Goal: Transaction & Acquisition: Purchase product/service

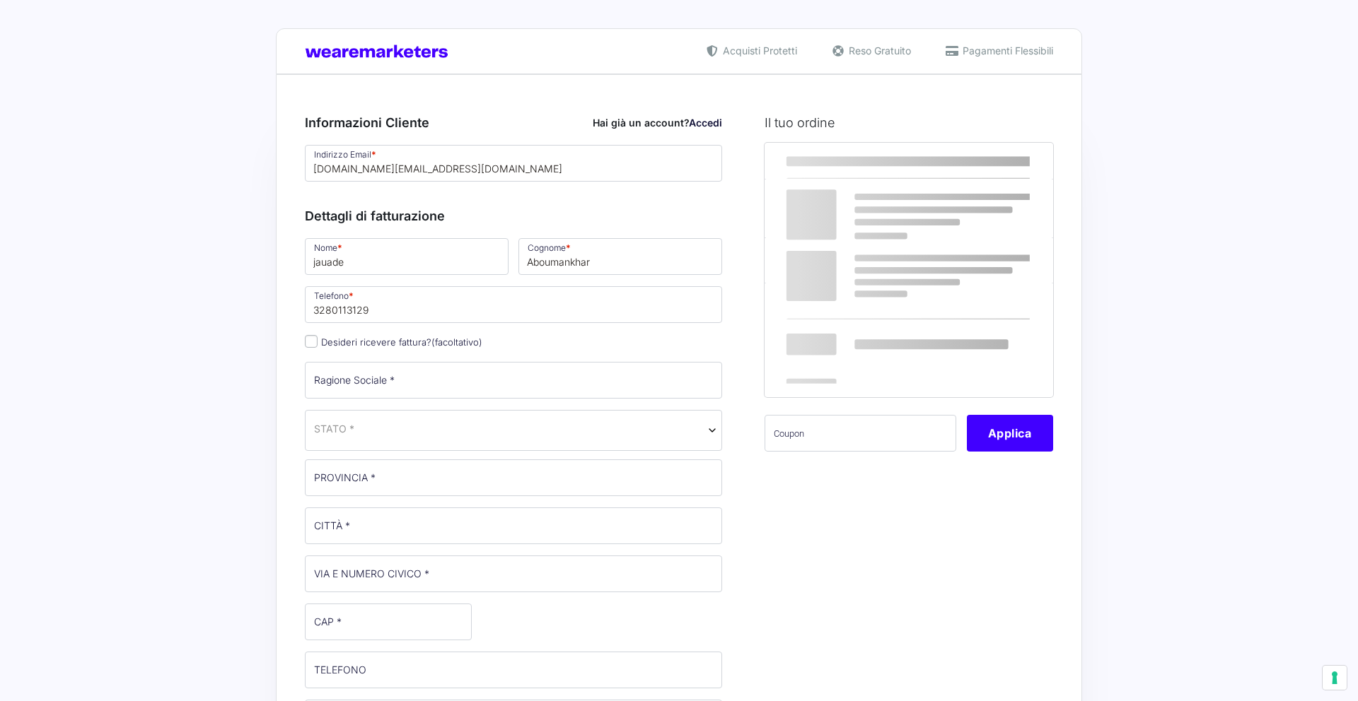
select select
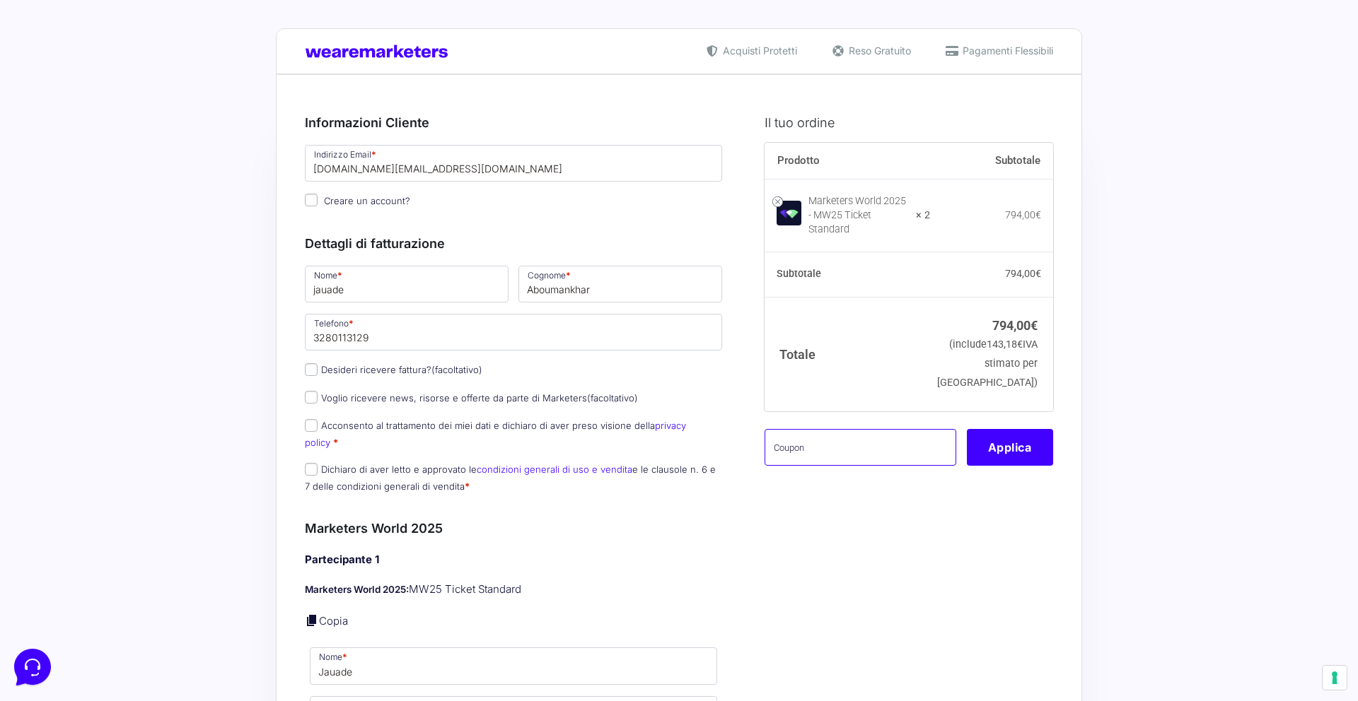
click at [832, 466] on input "text" at bounding box center [860, 447] width 192 height 37
paste input "MW2025"
click at [1022, 466] on button "Applica" at bounding box center [1010, 447] width 86 height 37
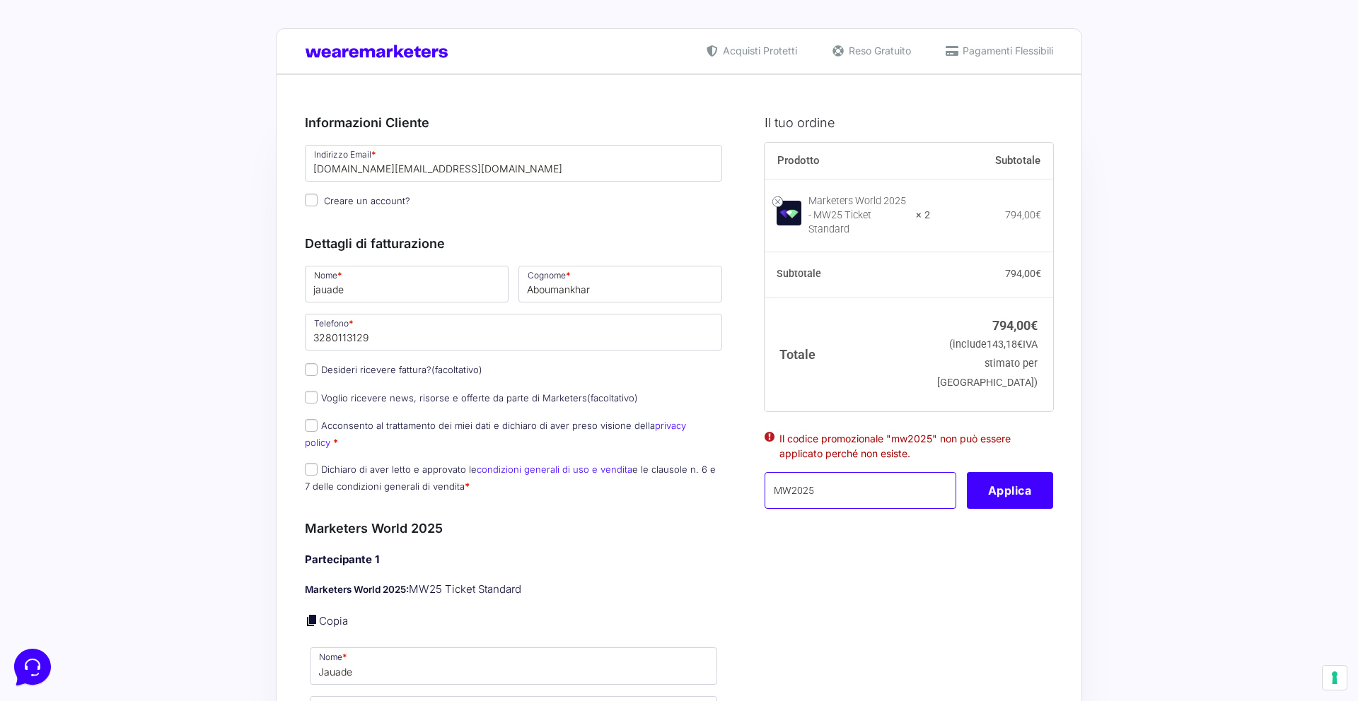
click at [845, 506] on input "MW2025" at bounding box center [860, 490] width 192 height 37
paste input "ONETIZZANDO15."
click at [992, 509] on button "Applica" at bounding box center [1010, 490] width 86 height 37
click at [907, 499] on input "MONETIZZANDO15." at bounding box center [860, 490] width 192 height 37
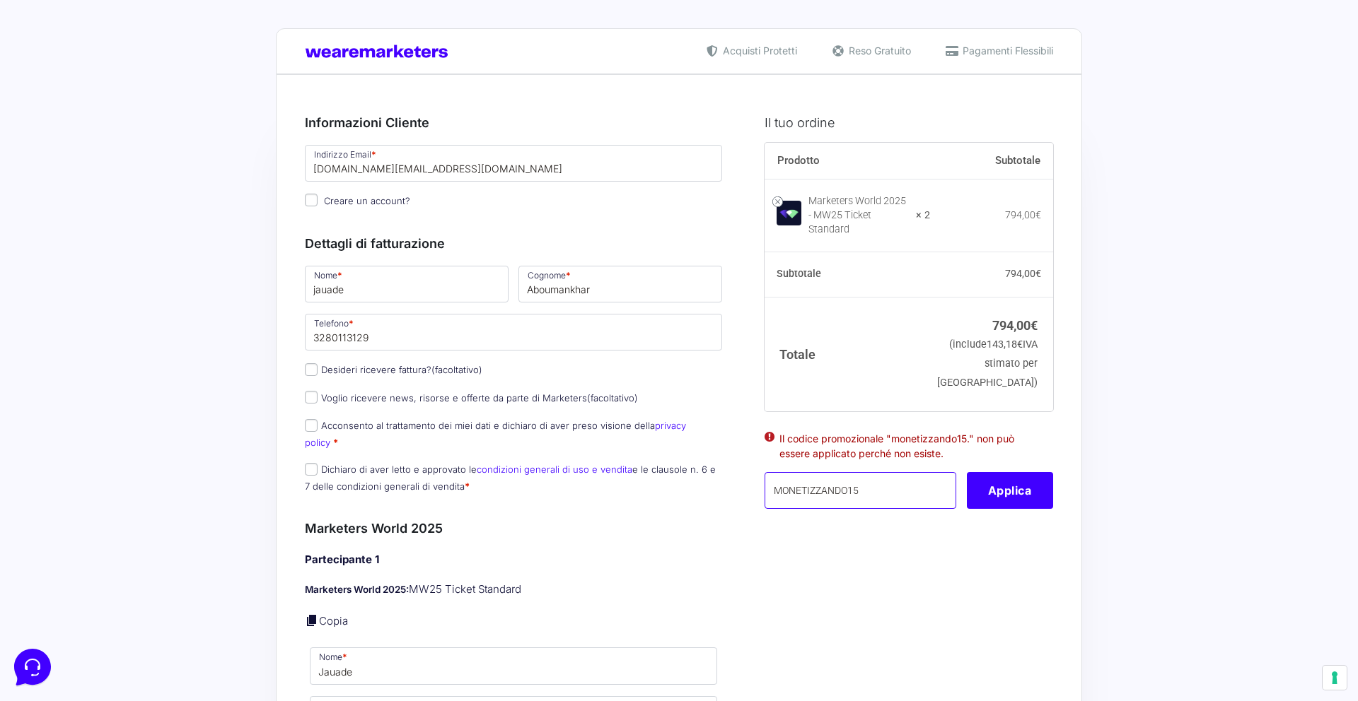
type input "MONETIZZANDO15"
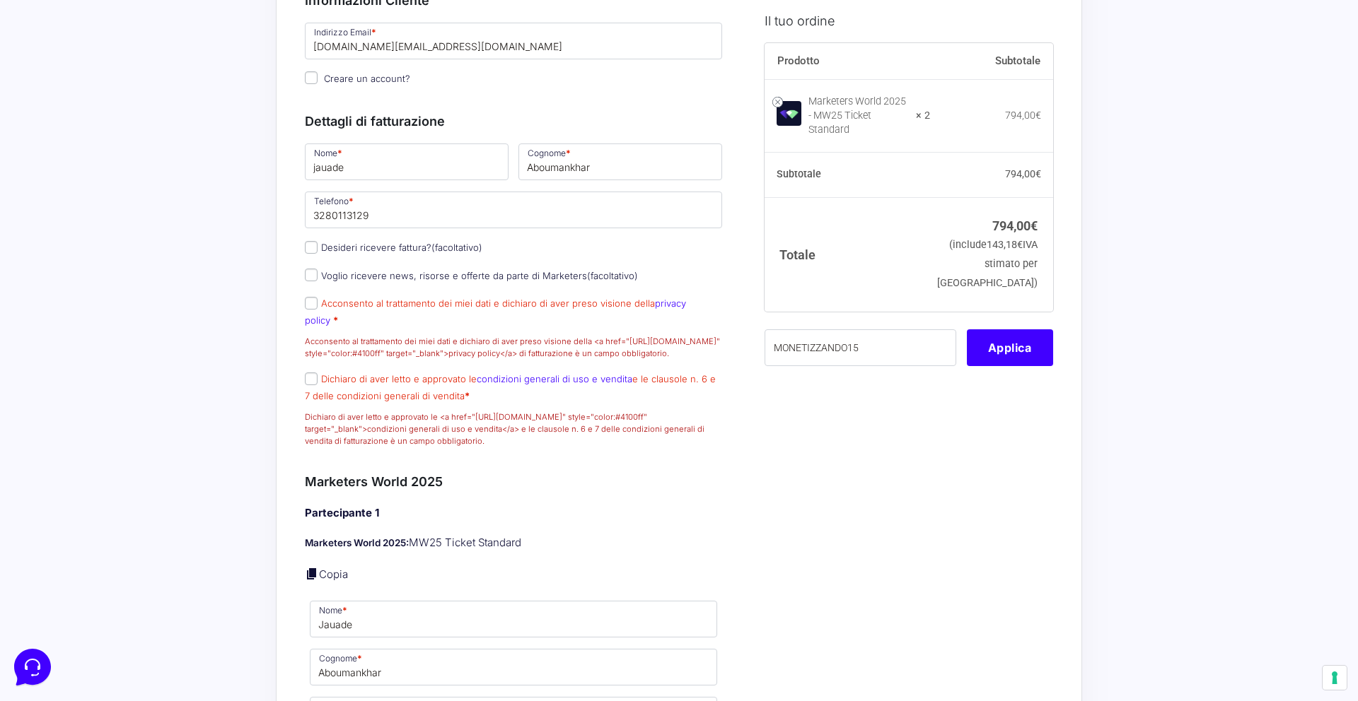
scroll to position [276, 0]
click at [871, 350] on input "MONETIZZANDO15" at bounding box center [860, 347] width 192 height 37
click at [1001, 356] on button "Applica" at bounding box center [1010, 347] width 86 height 37
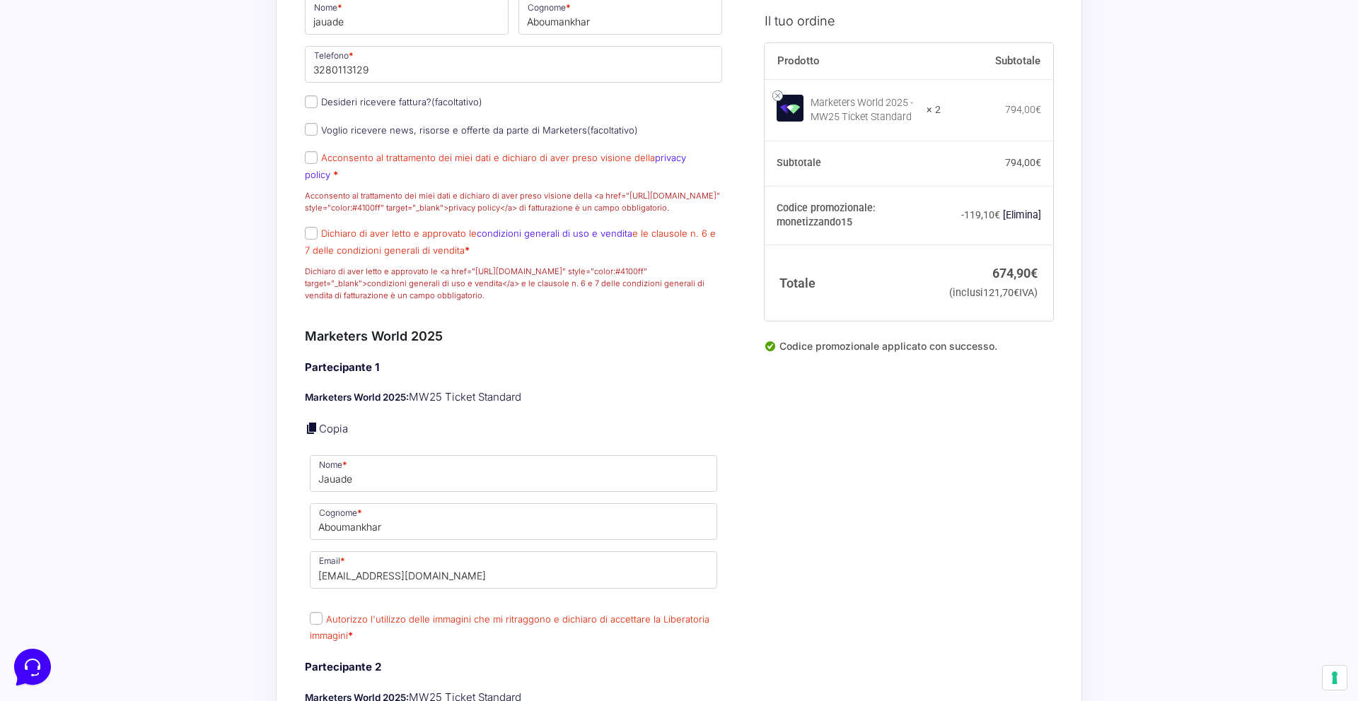
scroll to position [301, 0]
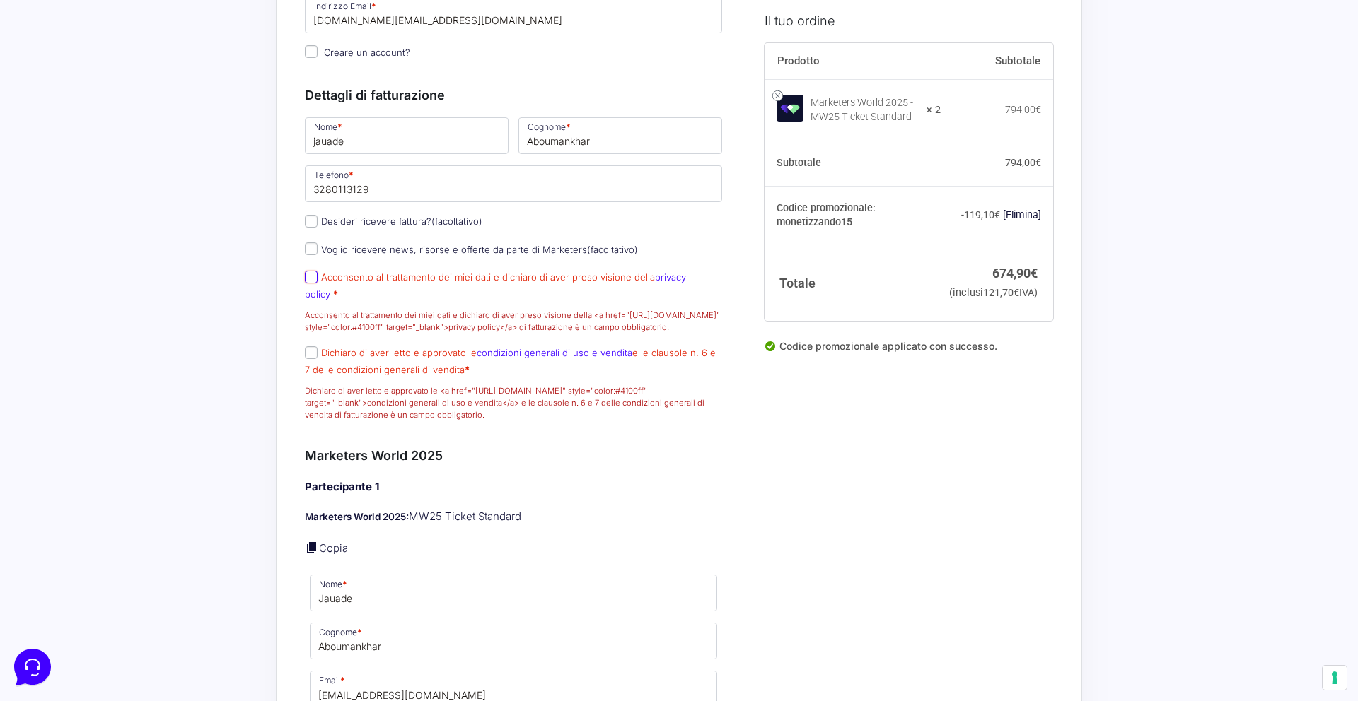
click at [313, 284] on input "Acconsento al trattamento dei miei dati e dichiaro di aver preso visione della …" at bounding box center [311, 277] width 13 height 13
checkbox input "true"
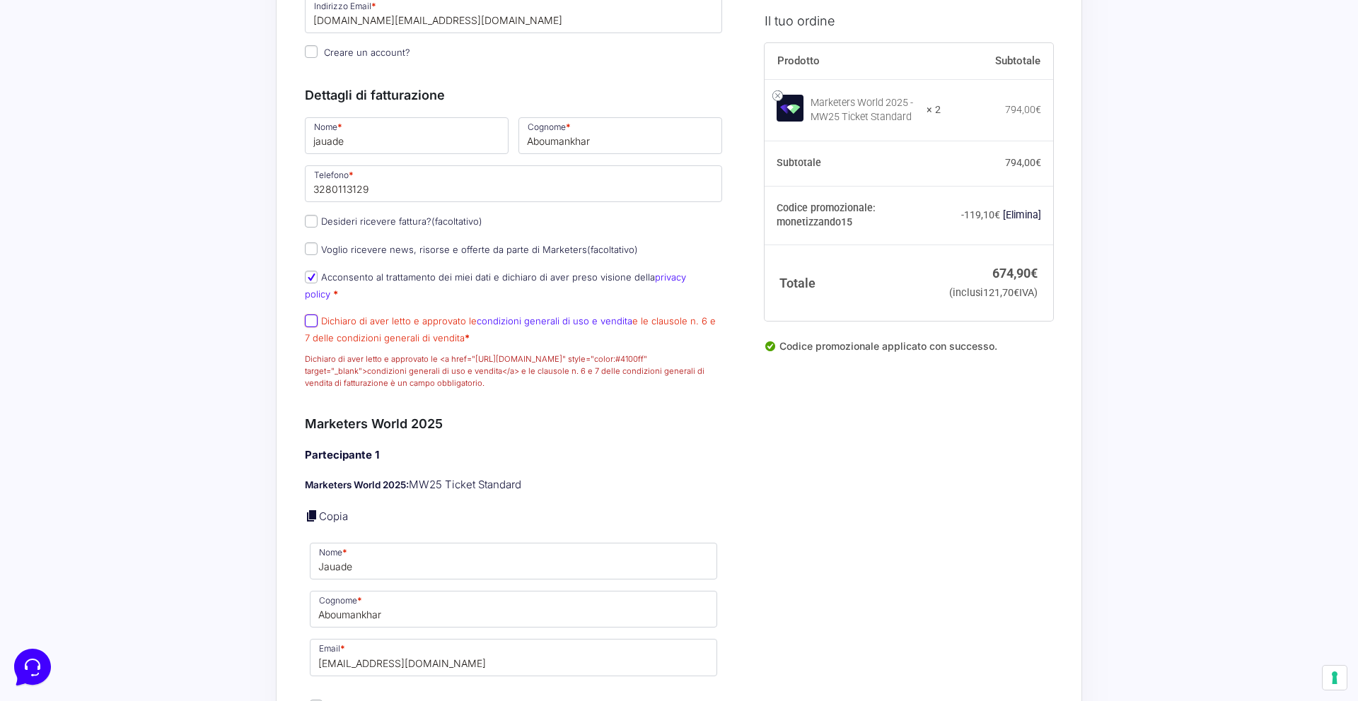
click at [311, 325] on input "Dichiaro di aver letto e approvato le condizioni generali di uso e vendita e le…" at bounding box center [311, 321] width 13 height 13
checkbox input "true"
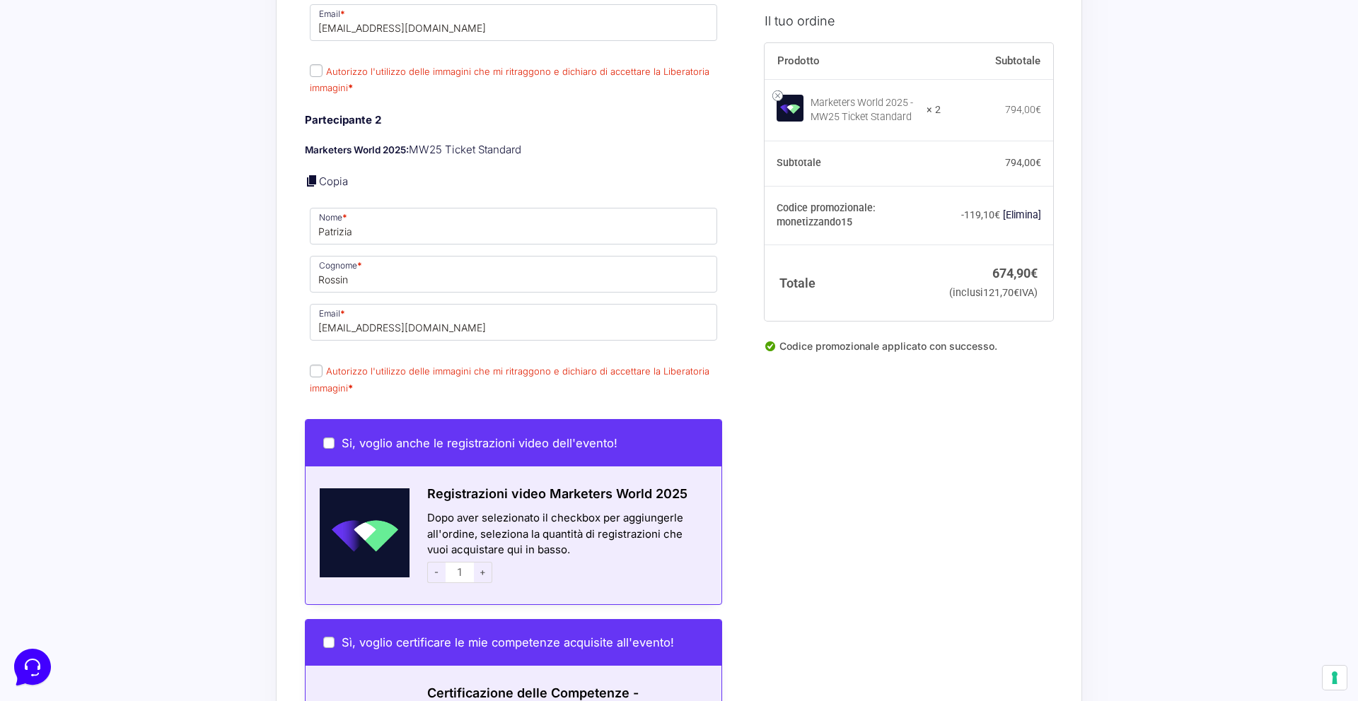
scroll to position [899, 0]
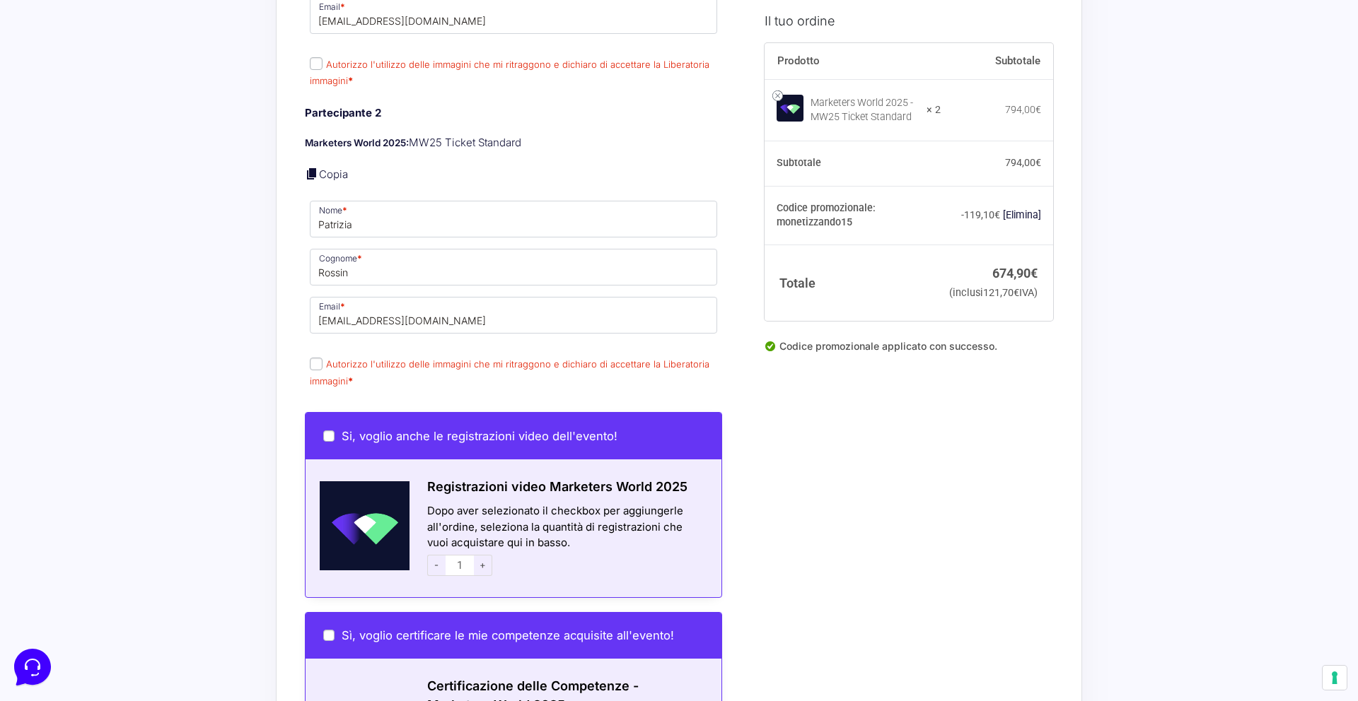
click at [321, 366] on input "Autorizzo l'utilizzo delle immagini che mi ritraggono e dichiaro di accettare l…" at bounding box center [316, 364] width 13 height 13
checkbox input "true"
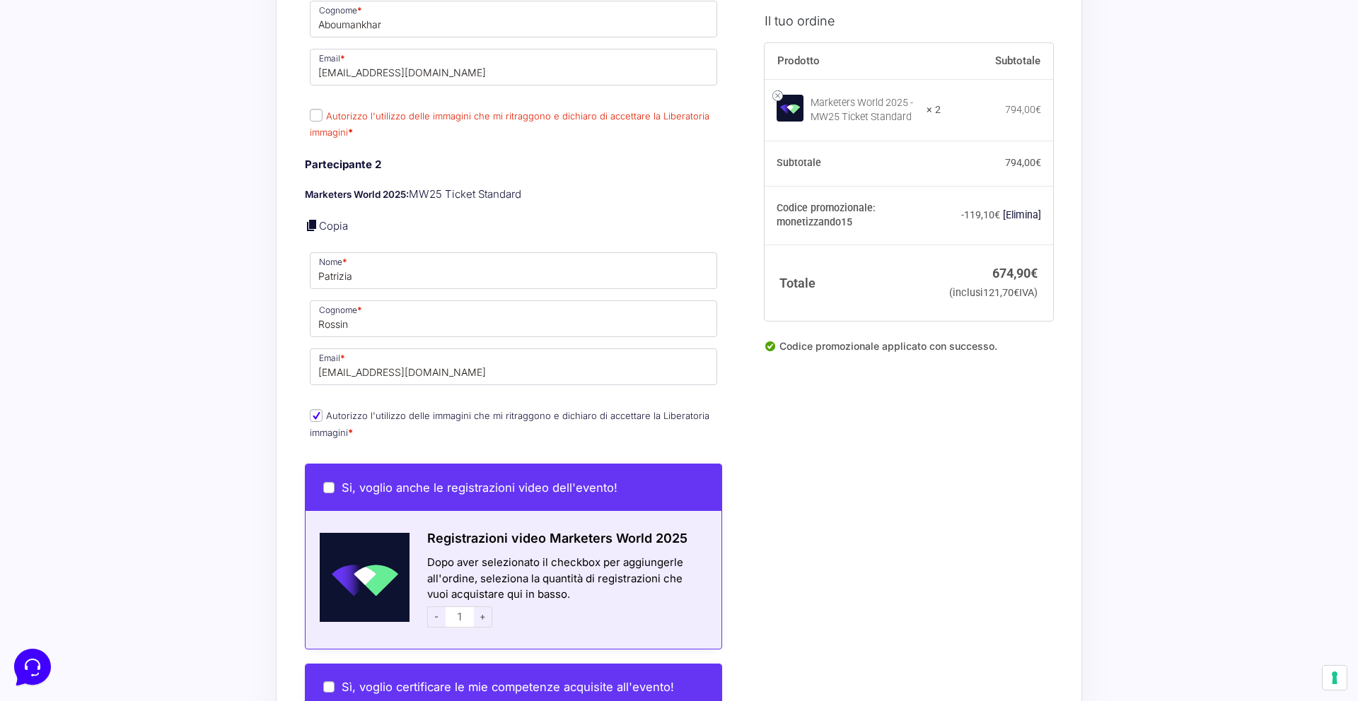
scroll to position [775, 0]
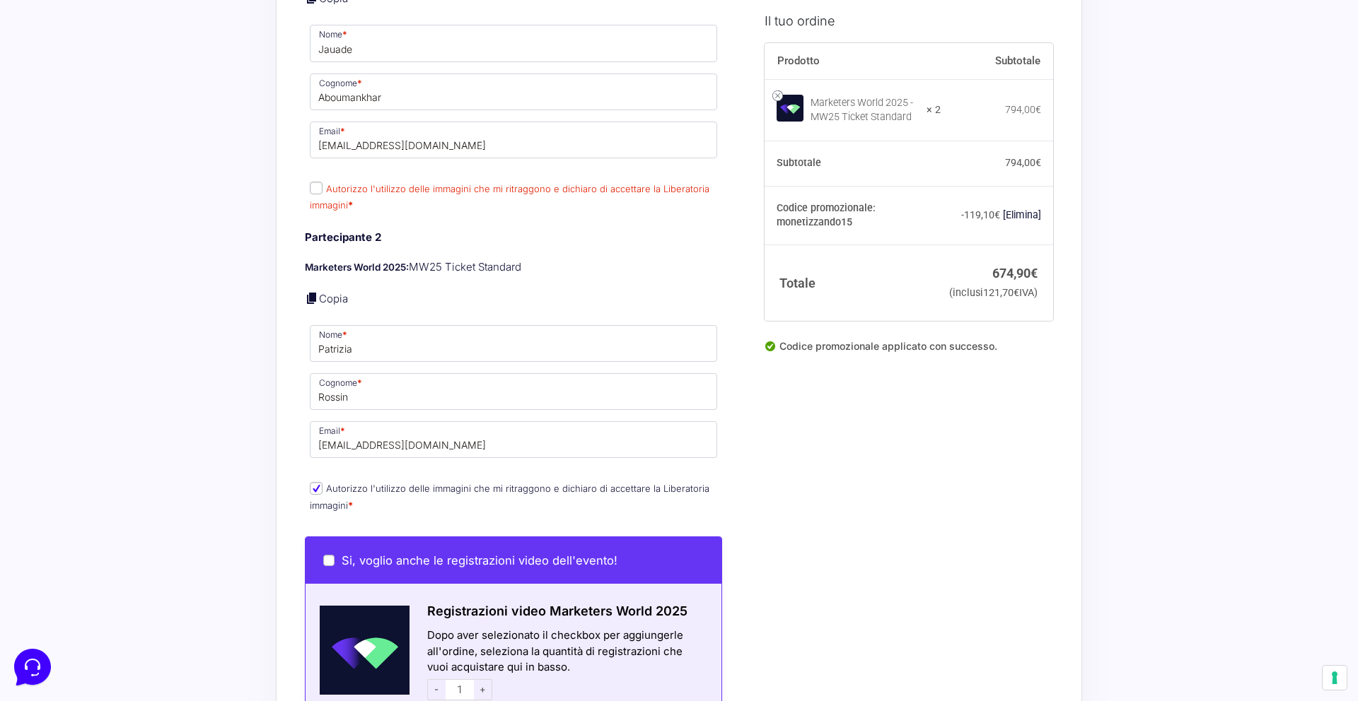
click at [315, 186] on input "Autorizzo l'utilizzo delle immagini che mi ritraggono e dichiaro di accettare l…" at bounding box center [316, 188] width 13 height 13
checkbox input "true"
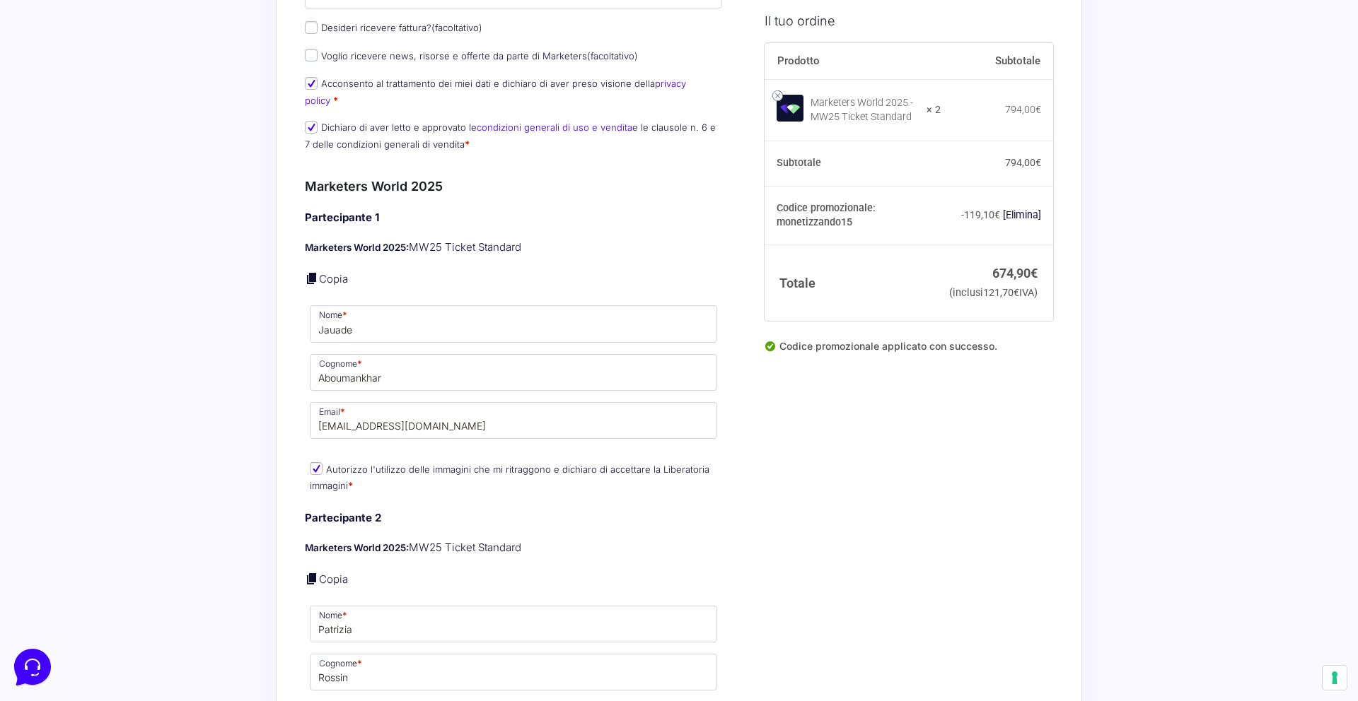
scroll to position [399, 0]
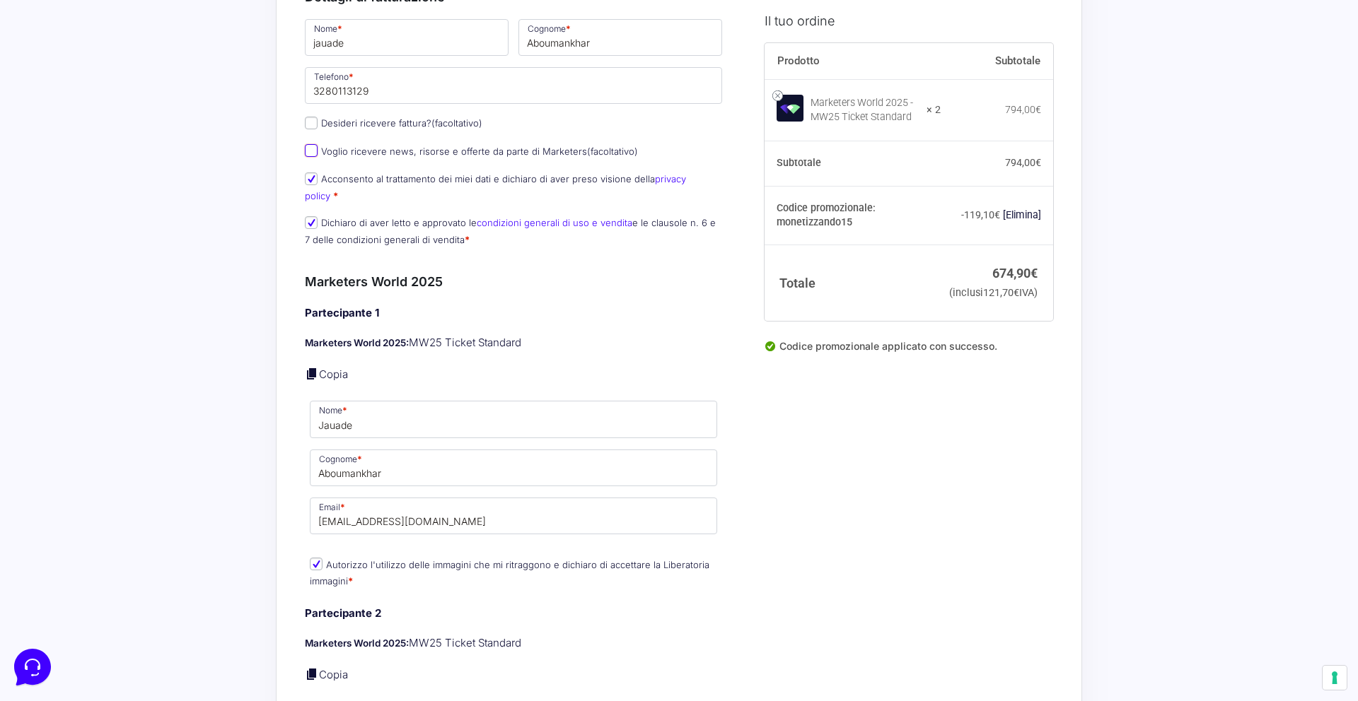
click at [309, 157] on input "Voglio ricevere news, risorse e offerte da parte di Marketers (facoltativo)" at bounding box center [311, 150] width 13 height 13
checkbox input "true"
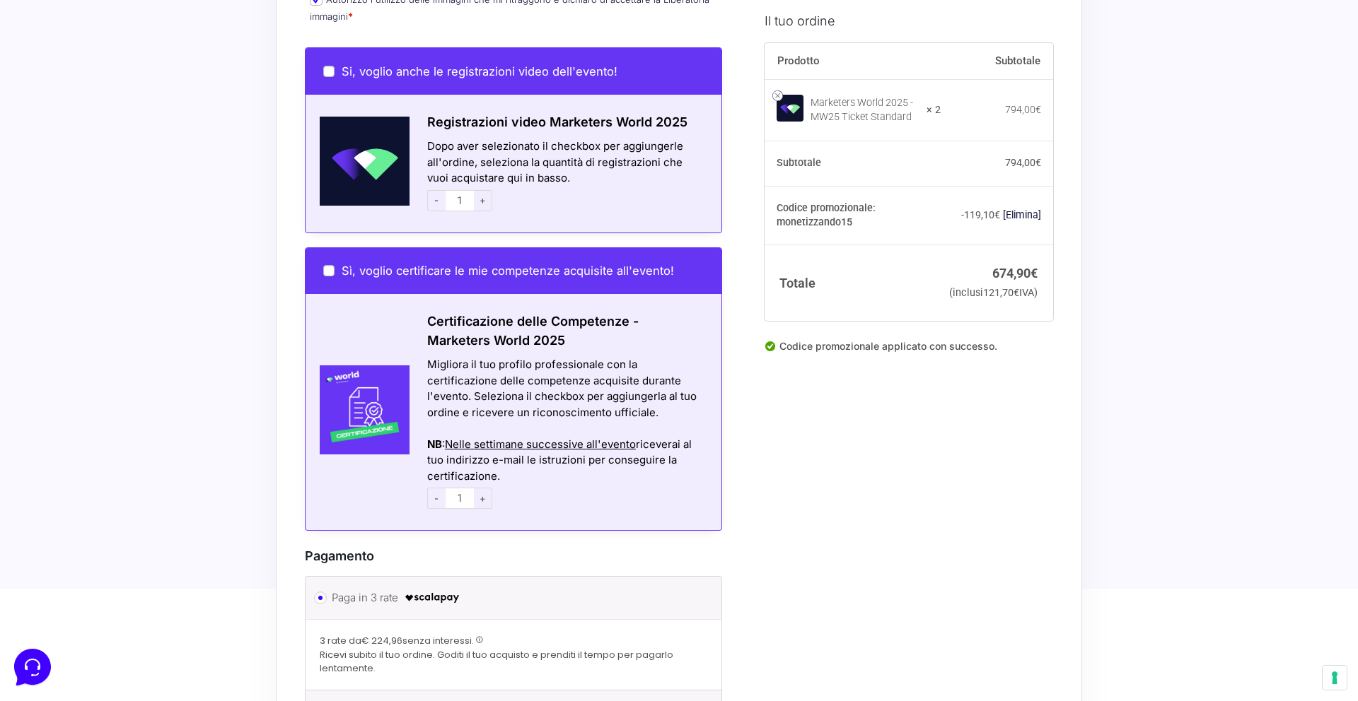
scroll to position [1247, 0]
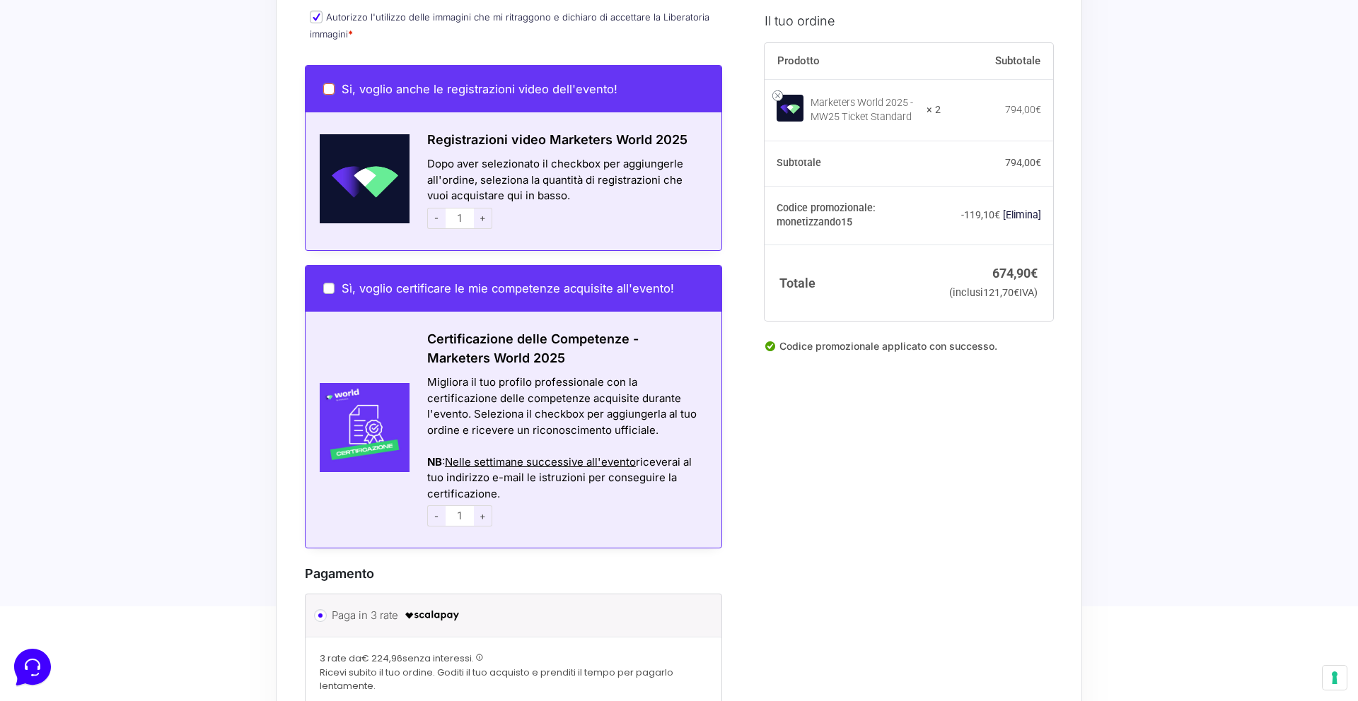
click at [330, 91] on input "Si, voglio anche le registrazioni video dell'evento!" at bounding box center [328, 88] width 11 height 11
checkbox input "true"
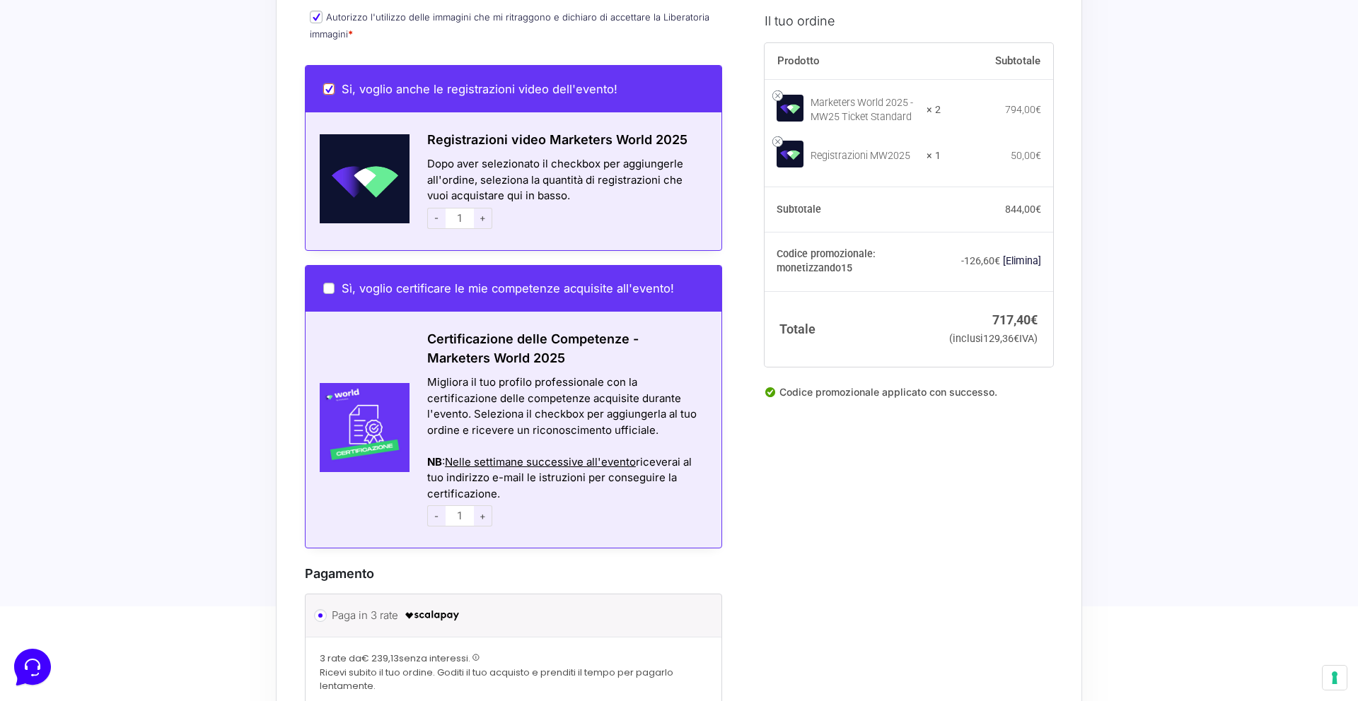
click at [330, 91] on input "Si, voglio anche le registrazioni video dell'evento!" at bounding box center [328, 88] width 11 height 11
checkbox input "false"
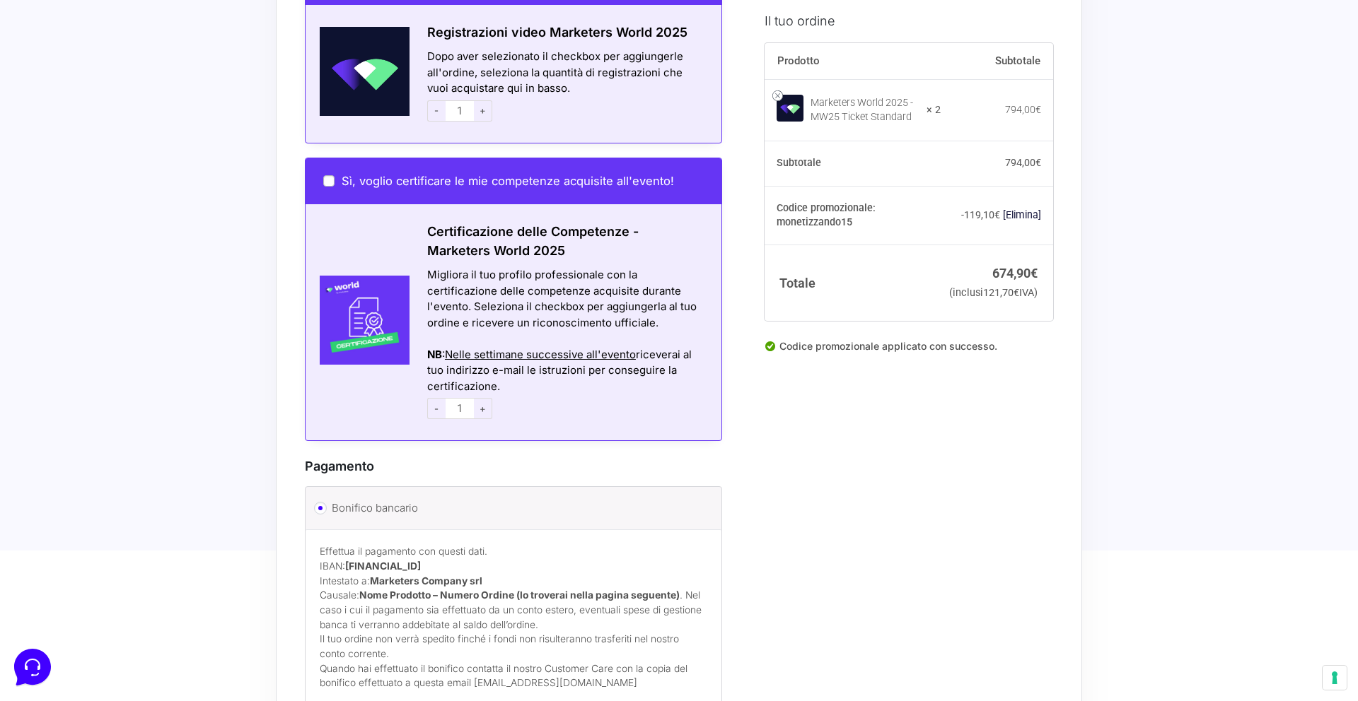
scroll to position [1356, 0]
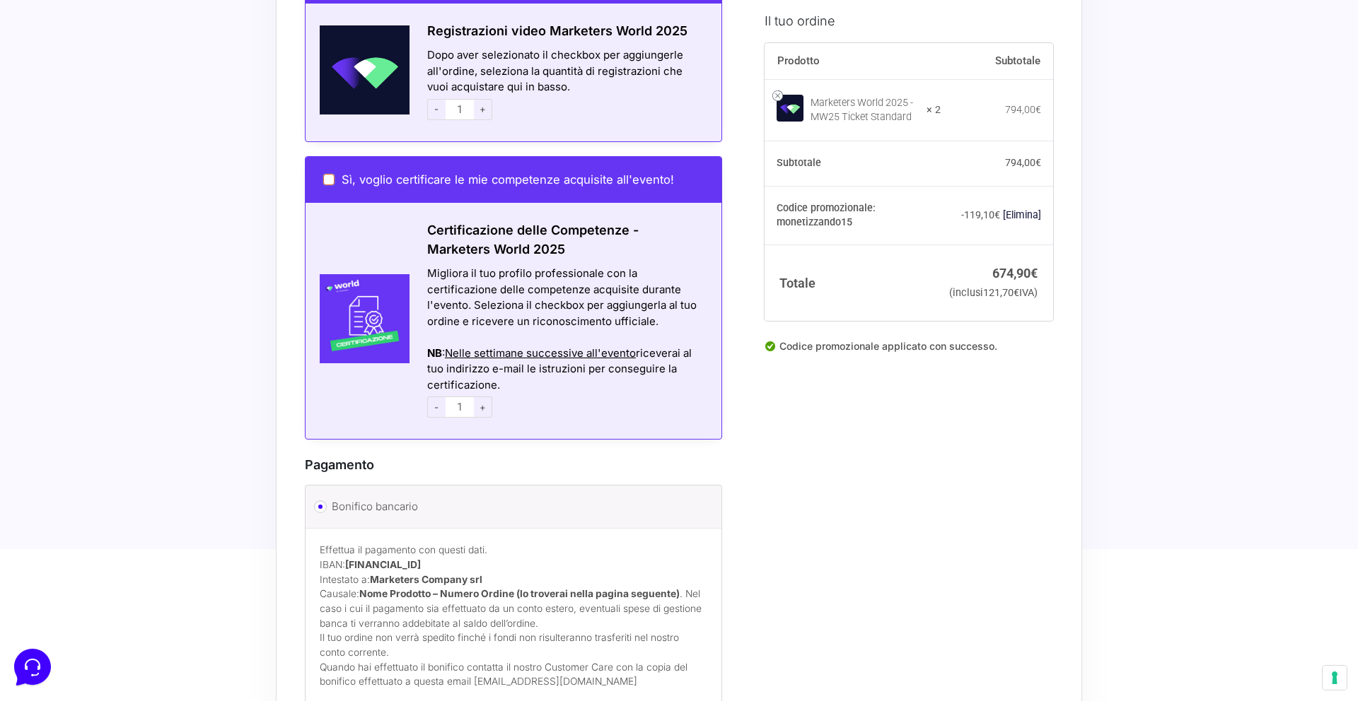
click at [332, 178] on input "Sì, voglio certificare le mie competenze acquisite all'evento!" at bounding box center [328, 179] width 11 height 11
checkbox input "true"
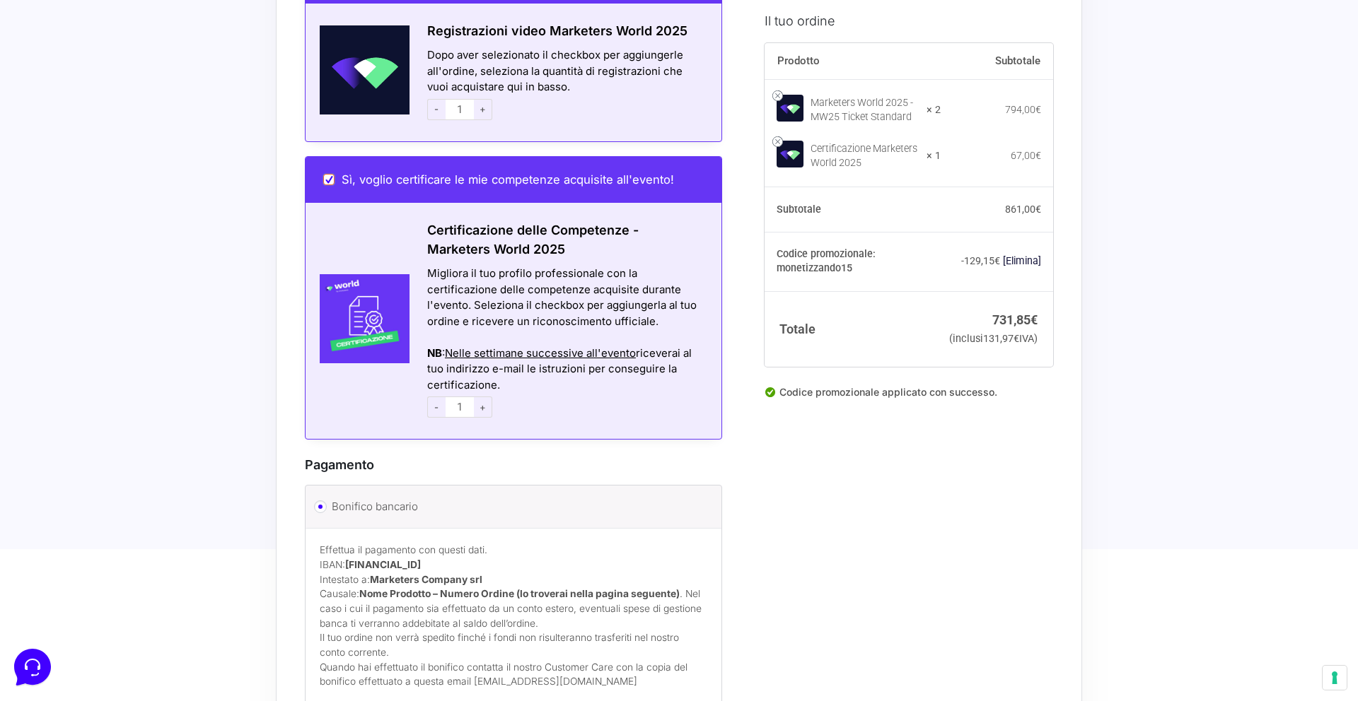
click at [330, 181] on input "Sì, voglio certificare le mie competenze acquisite all'evento!" at bounding box center [328, 179] width 11 height 11
checkbox input "false"
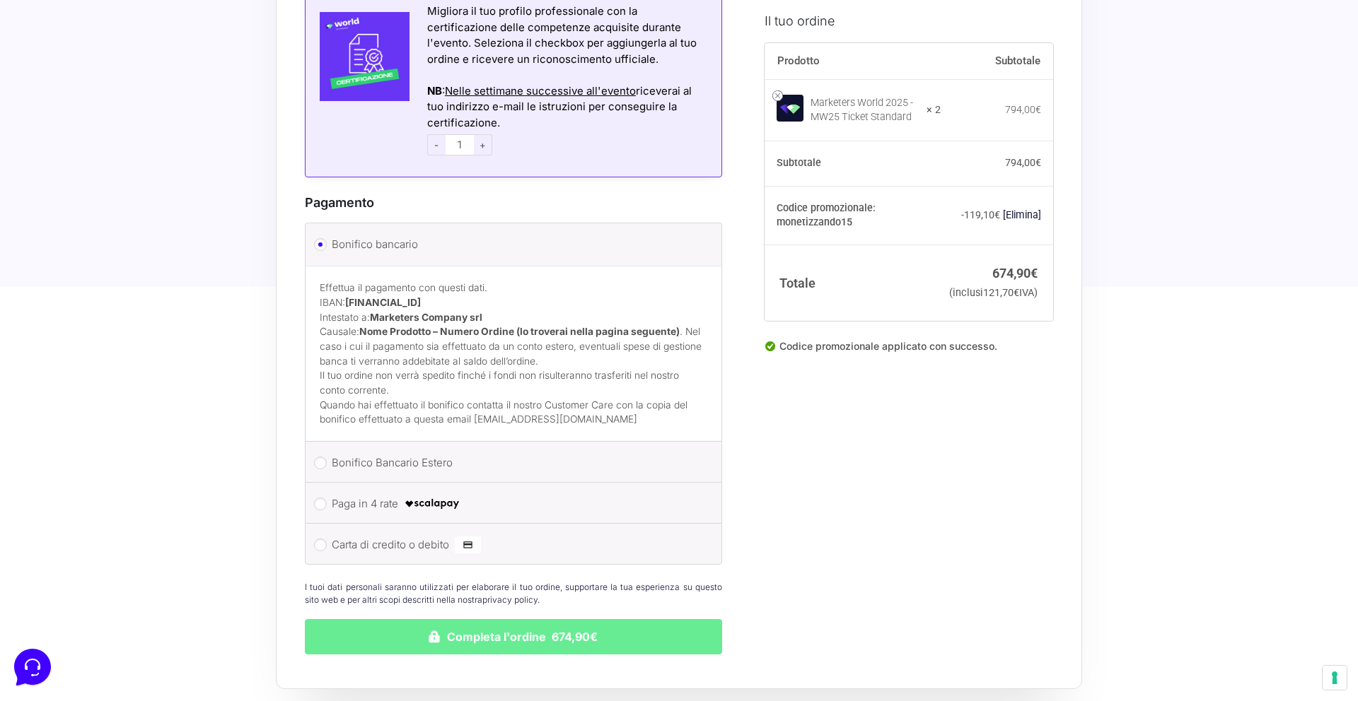
scroll to position [1679, 0]
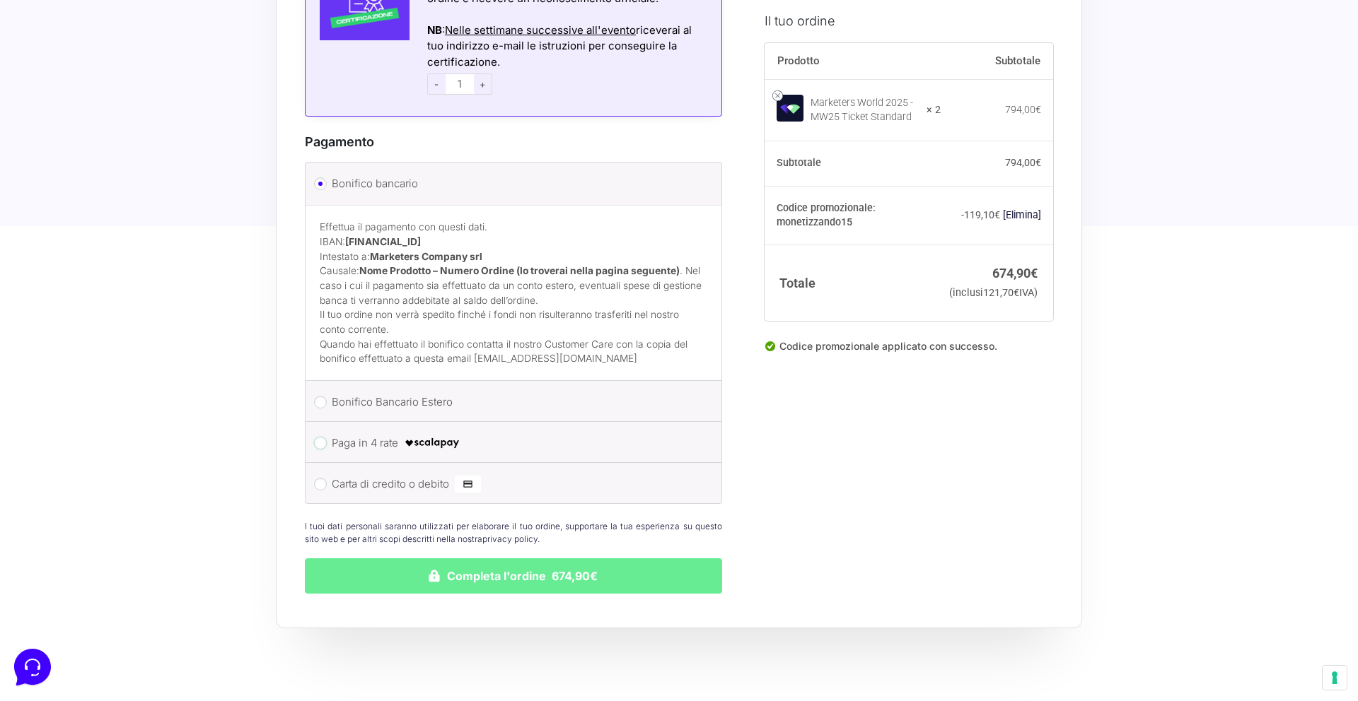
click at [326, 446] on input "Paga in 4 rate" at bounding box center [320, 443] width 13 height 13
radio input "true"
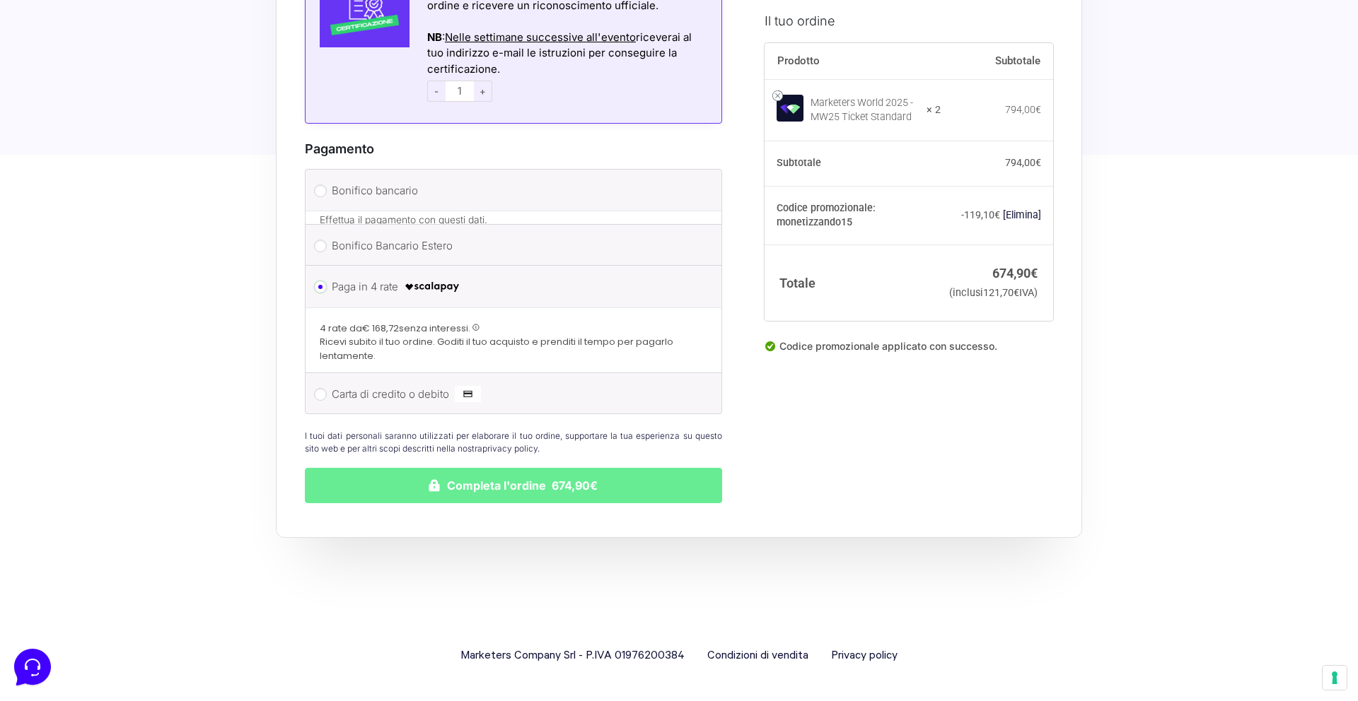
scroll to position [1666, 0]
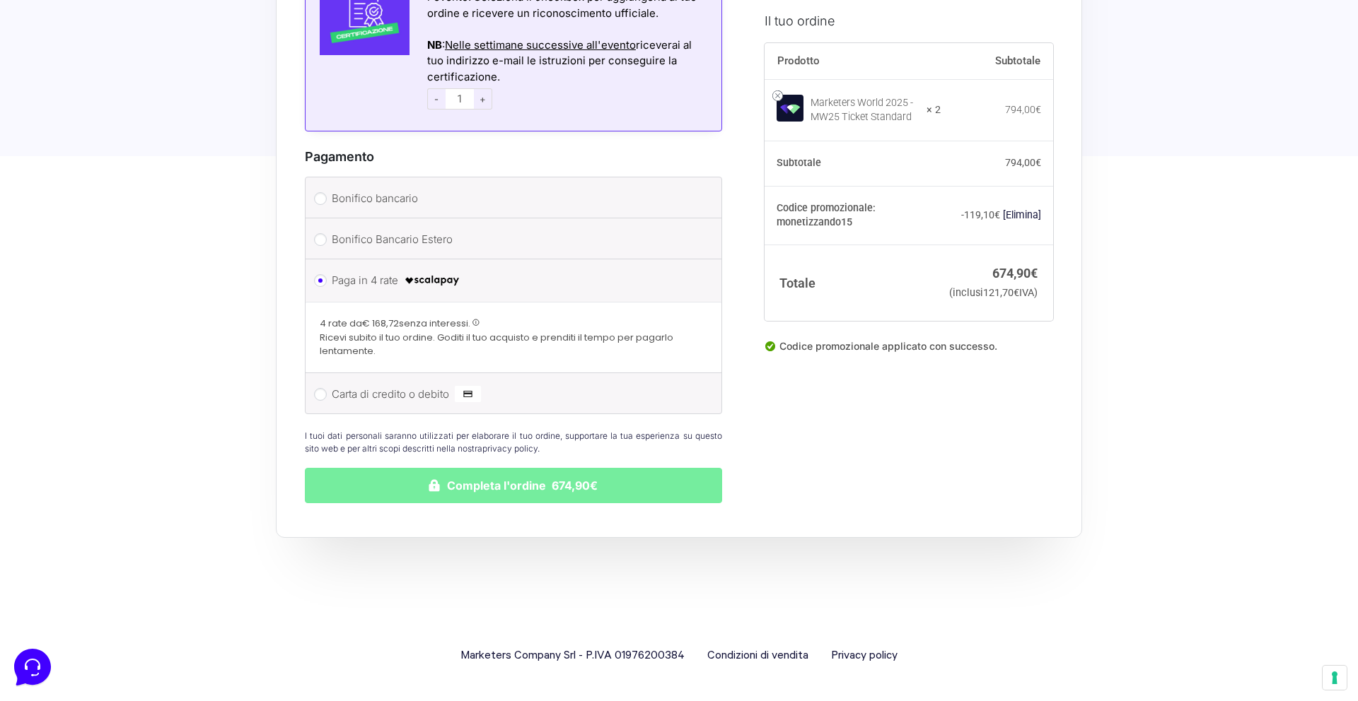
click at [484, 479] on button "Completa l'ordine 674,90€" at bounding box center [513, 485] width 417 height 35
